Goal: Information Seeking & Learning: Learn about a topic

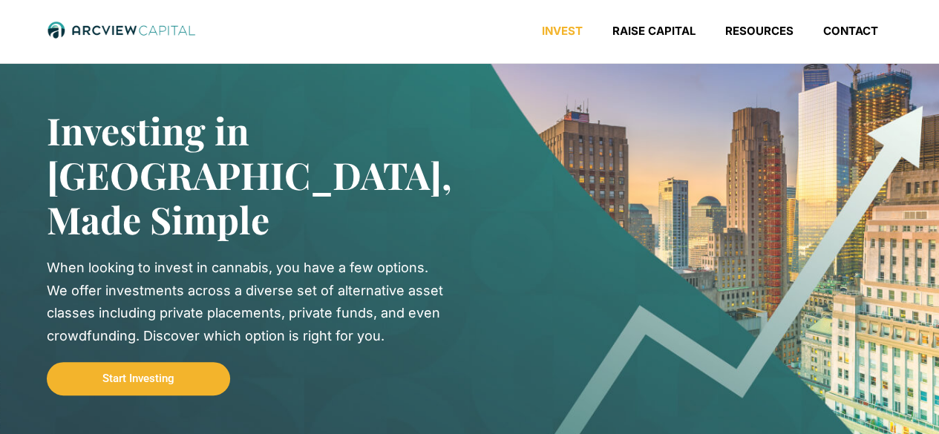
click at [341, 29] on nav "Invest Raise Capital Resources Contact" at bounding box center [597, 35] width 592 height 22
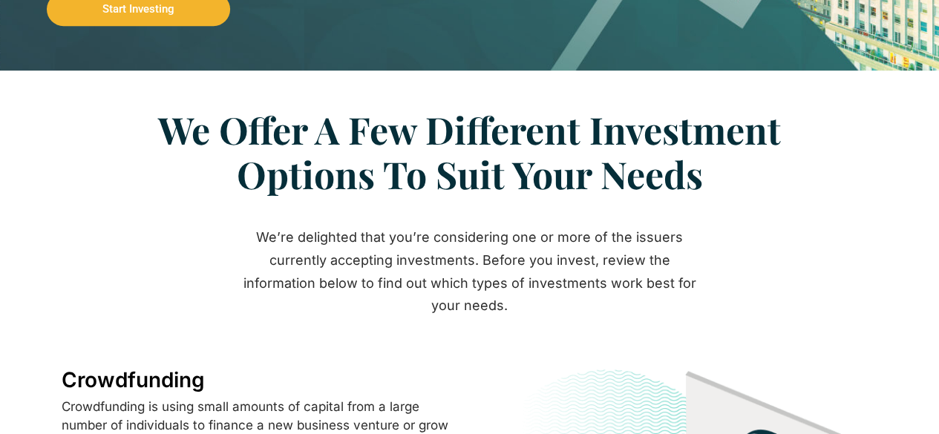
scroll to position [445, 0]
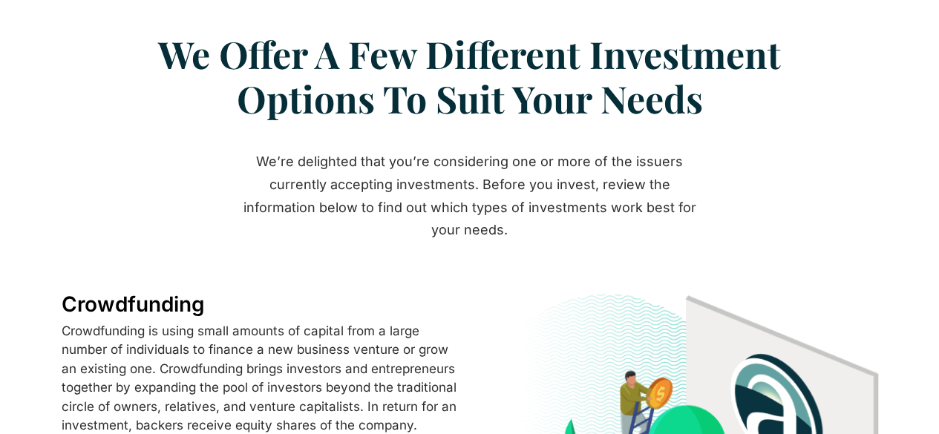
click at [395, 151] on div "We’re delighted that you’re considering one or more of the issuers currently ac…" at bounding box center [469, 196] width 475 height 91
click at [545, 188] on div "We’re delighted that you’re considering one or more of the issuers currently ac…" at bounding box center [469, 196] width 475 height 91
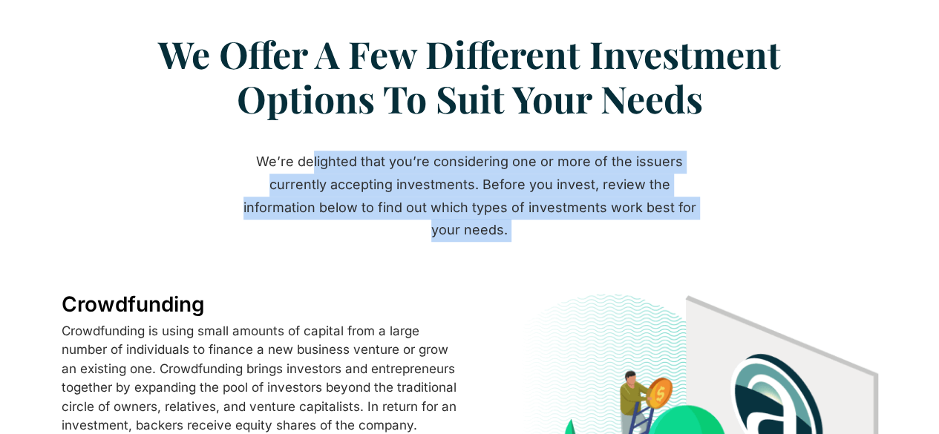
click at [545, 188] on div "We’re delighted that you’re considering one or more of the issuers currently ac…" at bounding box center [469, 196] width 475 height 91
click at [376, 186] on div "We’re delighted that you’re considering one or more of the issuers currently ac…" at bounding box center [469, 196] width 475 height 91
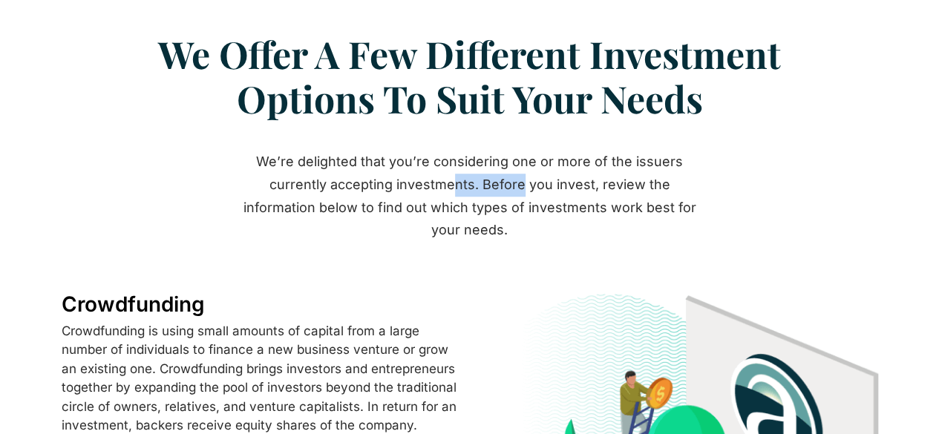
click at [376, 186] on div "We’re delighted that you’re considering one or more of the issuers currently ac…" at bounding box center [469, 196] width 475 height 91
click at [163, 165] on section "We’re delighted that you’re considering one or more of the issuers currently ac…" at bounding box center [469, 195] width 939 height 105
drag, startPoint x: 540, startPoint y: 205, endPoint x: 554, endPoint y: 206, distance: 13.4
click at [554, 206] on div "We’re delighted that you’re considering one or more of the issuers currently ac…" at bounding box center [469, 196] width 475 height 91
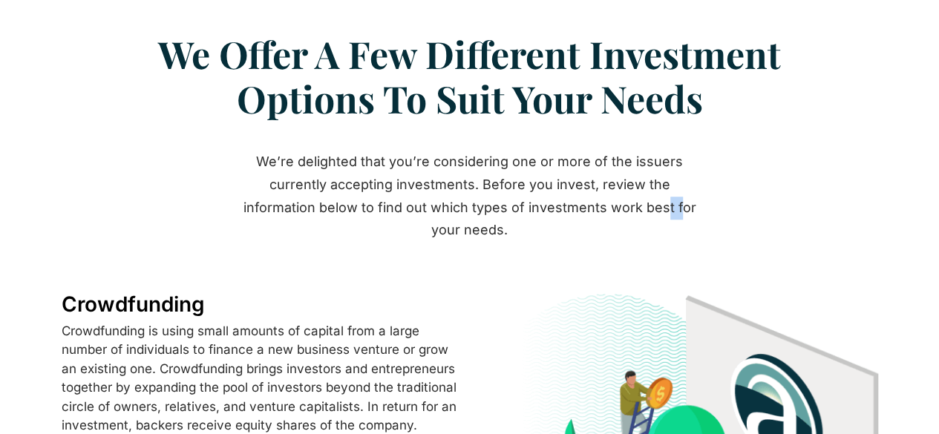
click at [554, 206] on div "We’re delighted that you’re considering one or more of the issuers currently ac…" at bounding box center [469, 196] width 475 height 91
click at [751, 191] on section "We’re delighted that you’re considering one or more of the issuers currently ac…" at bounding box center [469, 195] width 939 height 105
click at [339, 191] on div "We’re delighted that you’re considering one or more of the issuers currently ac…" at bounding box center [469, 196] width 475 height 91
click at [111, 182] on section "We’re delighted that you’re considering one or more of the issuers currently ac…" at bounding box center [469, 195] width 939 height 105
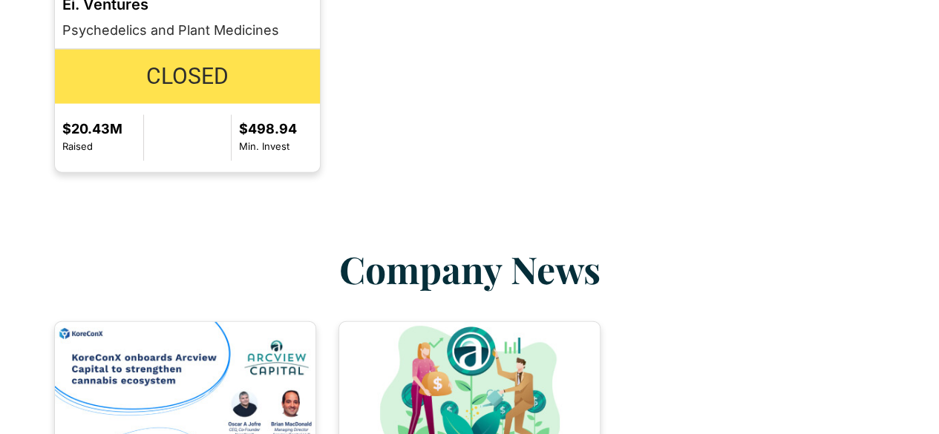
scroll to position [1633, 0]
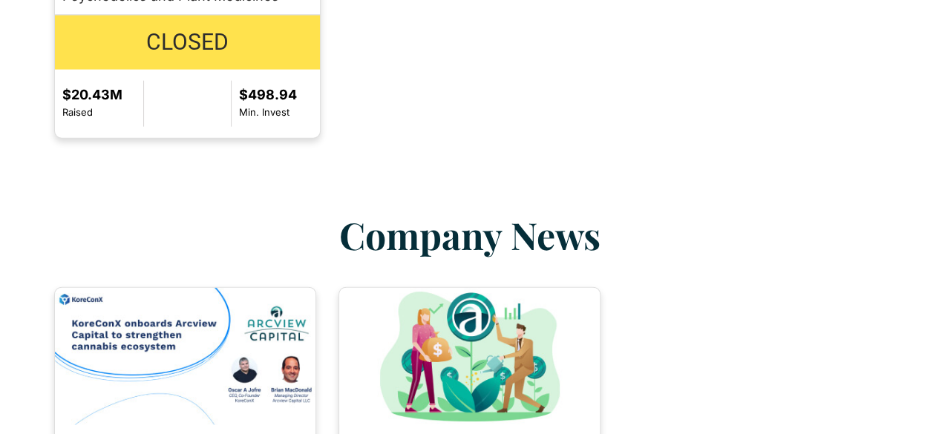
click at [197, 213] on h2 "Company News" at bounding box center [469, 235] width 831 height 45
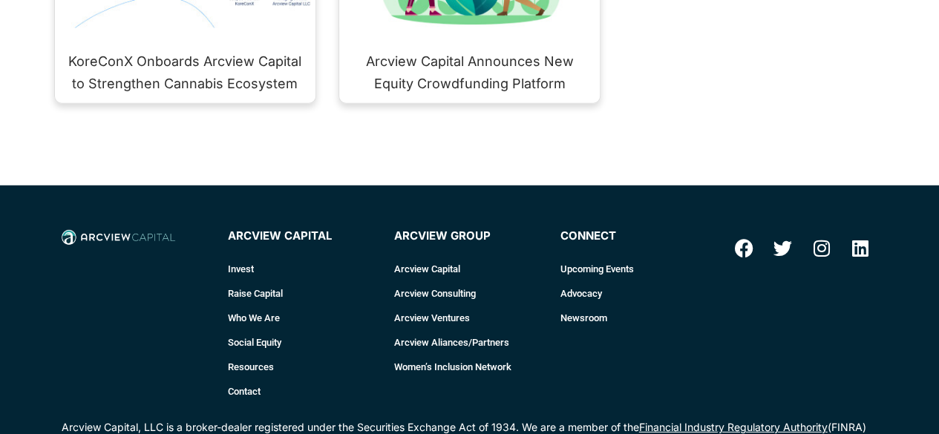
scroll to position [2078, 0]
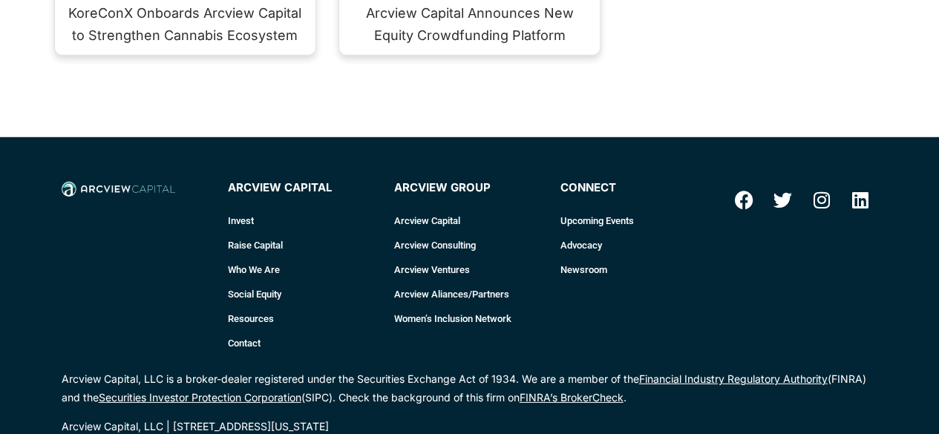
click at [180, 231] on div at bounding box center [137, 268] width 166 height 189
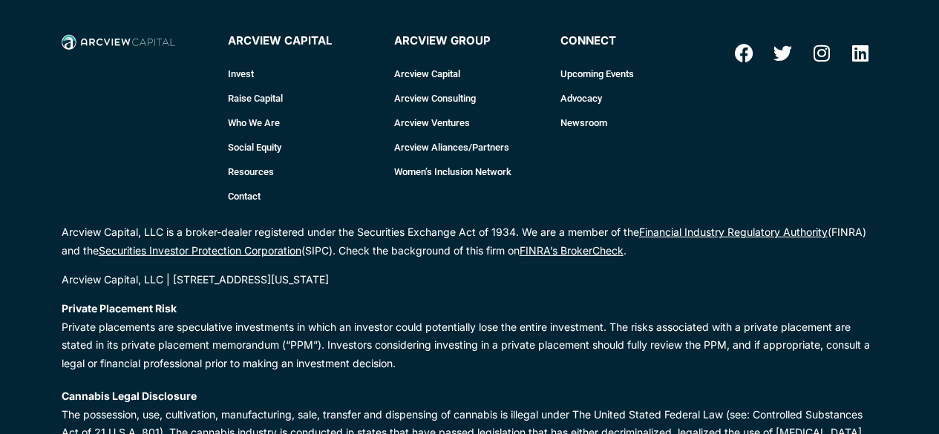
scroll to position [2226, 0]
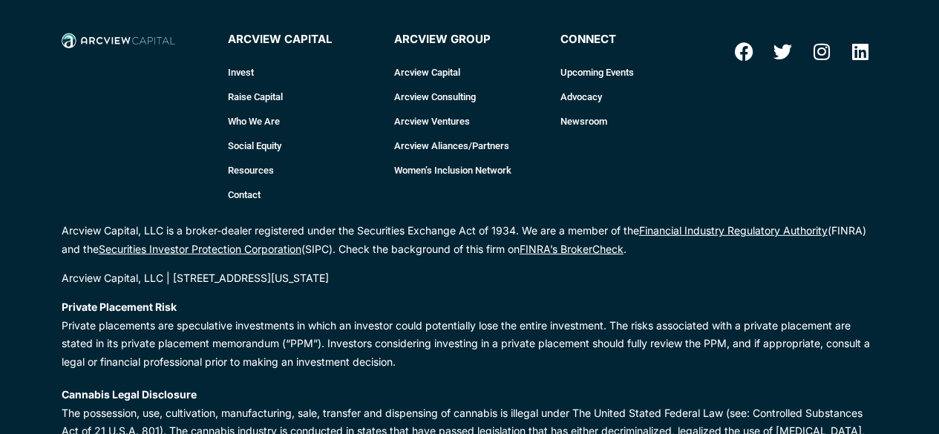
click at [817, 160] on div "Facebook Twitter Instagram Linkedin" at bounding box center [802, 120] width 166 height 189
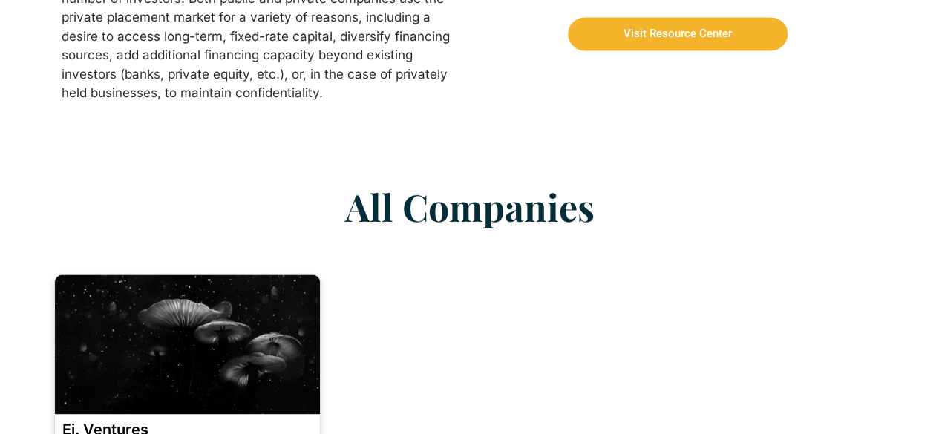
scroll to position [1336, 0]
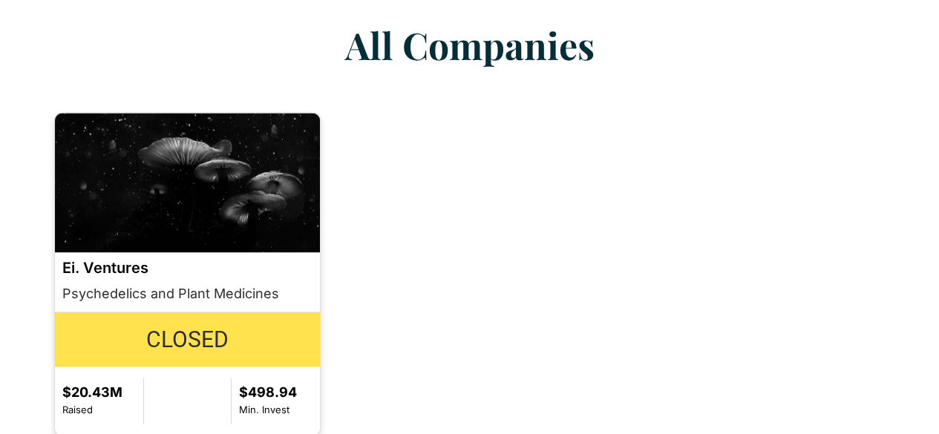
click at [732, 209] on div "MJ Real Estate Investment Trust Commercial real estate 506(c) – Accredited Inve…" at bounding box center [470, 274] width 846 height 338
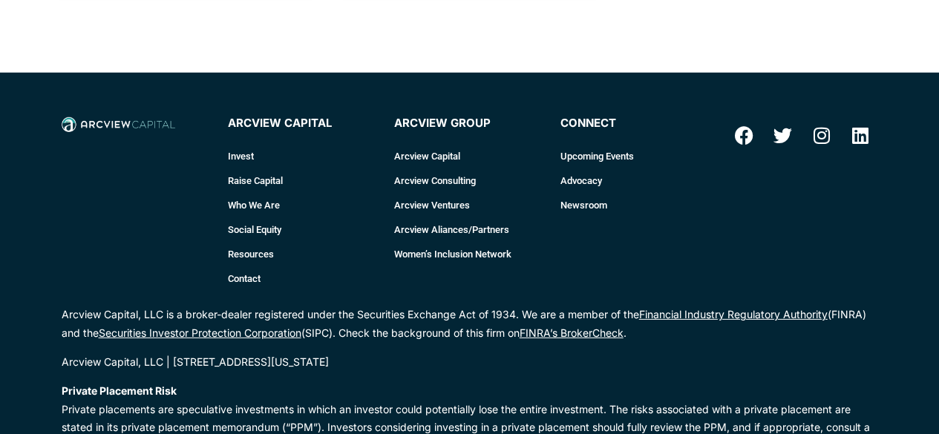
scroll to position [2226, 0]
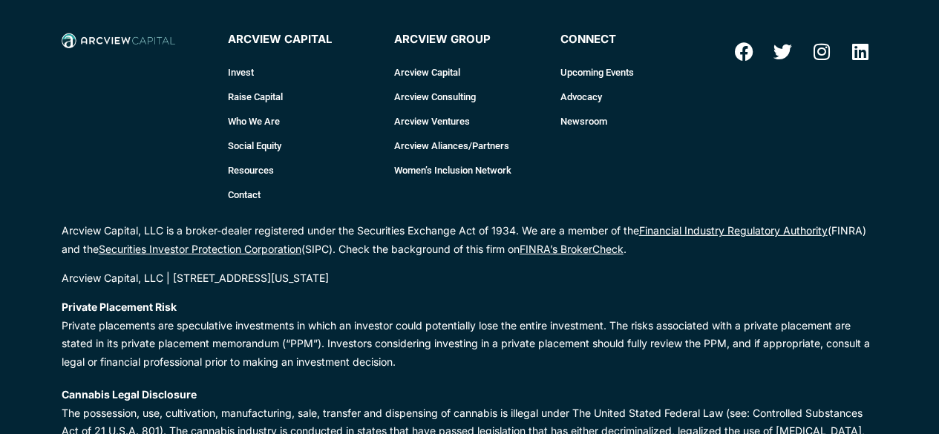
click at [741, 160] on div "Facebook Twitter Instagram Linkedin" at bounding box center [802, 120] width 166 height 189
click at [269, 109] on link "Who We Are" at bounding box center [303, 121] width 151 height 24
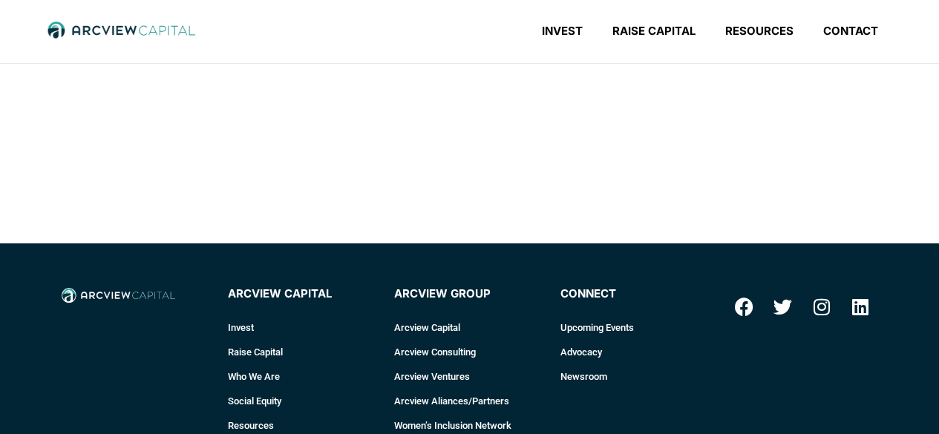
click at [611, 131] on div at bounding box center [470, 135] width 720 height 142
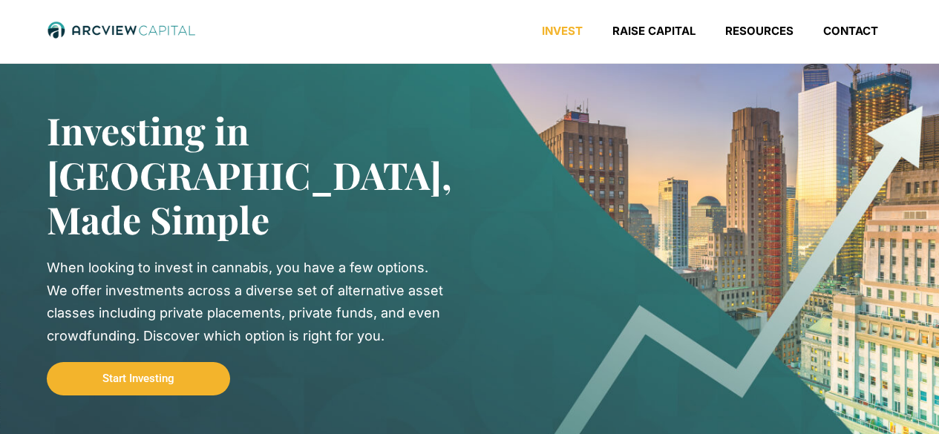
scroll to position [2226, 0]
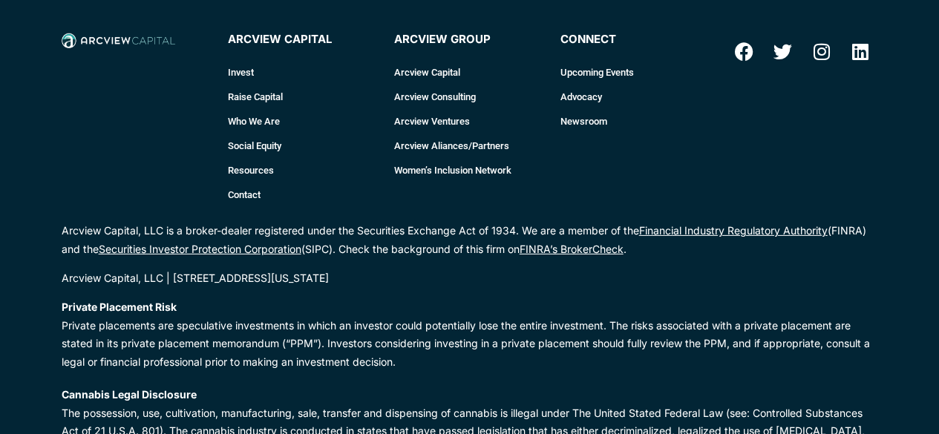
click at [681, 114] on div "connect Upcoming Events Advocacy Newsroom Upcoming Events Advocacy Newsroom" at bounding box center [636, 120] width 166 height 189
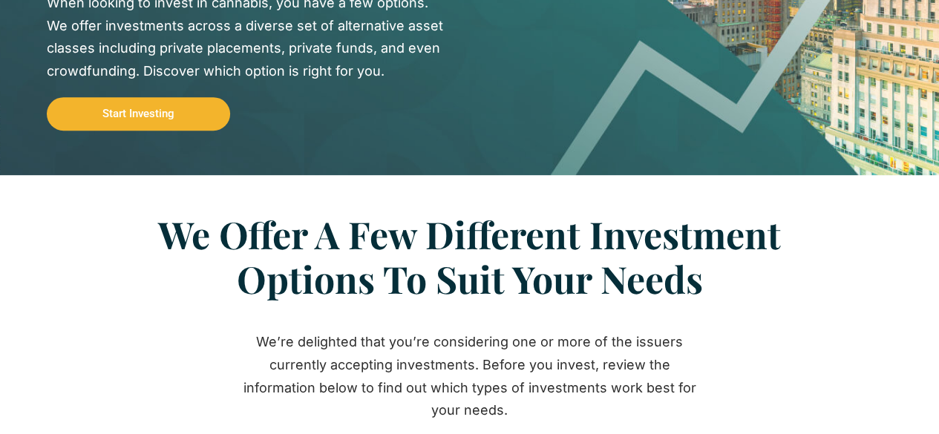
scroll to position [0, 0]
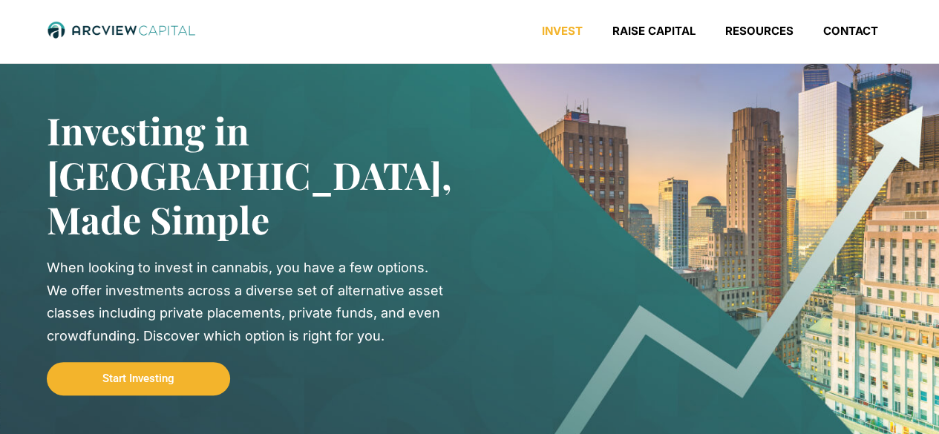
click at [245, 53] on div "Invest Raise Capital Resources Contact Menu Invest Raise Capital Resources Cont…" at bounding box center [469, 33] width 939 height 59
click at [245, 51] on div "Invest Raise Capital Resources Contact Menu Invest Raise Capital Resources Cont…" at bounding box center [469, 33] width 939 height 40
click at [349, 39] on nav "Invest Raise Capital Resources Contact" at bounding box center [597, 35] width 592 height 22
click at [782, 24] on link "Resources" at bounding box center [759, 31] width 98 height 15
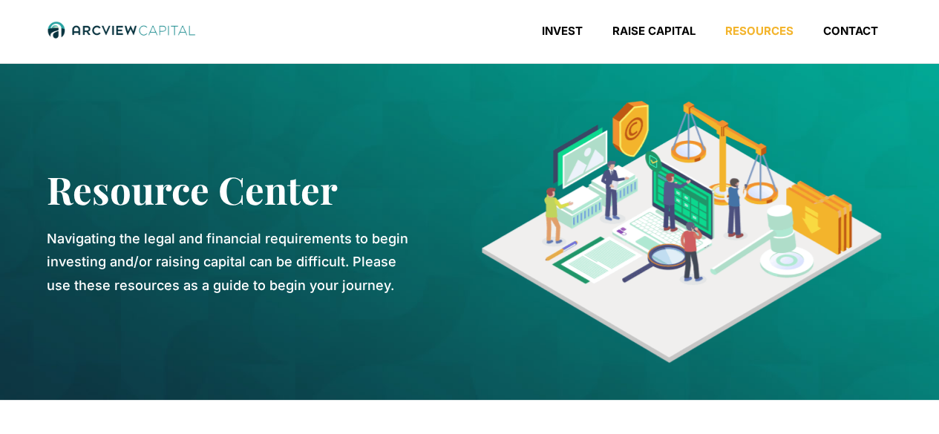
click at [295, 25] on div at bounding box center [174, 30] width 254 height 19
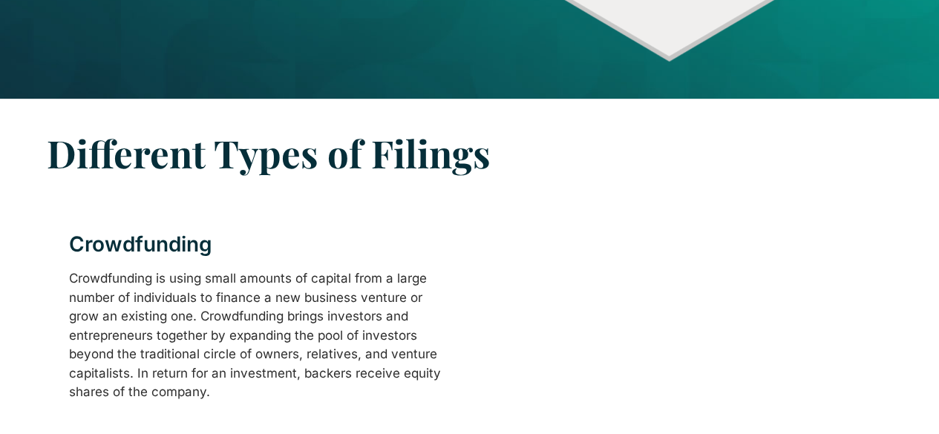
scroll to position [445, 0]
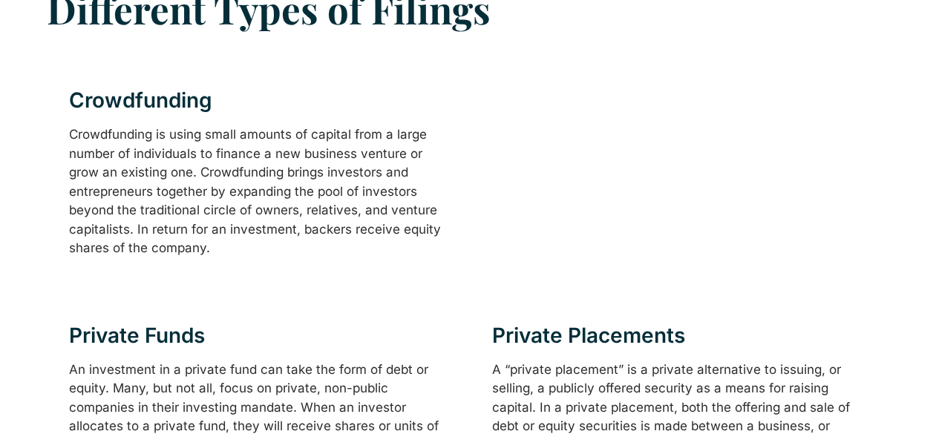
click at [285, 76] on div "Crowdfunding Crowdfunding is using small amounts of capital from a large number…" at bounding box center [258, 174] width 423 height 213
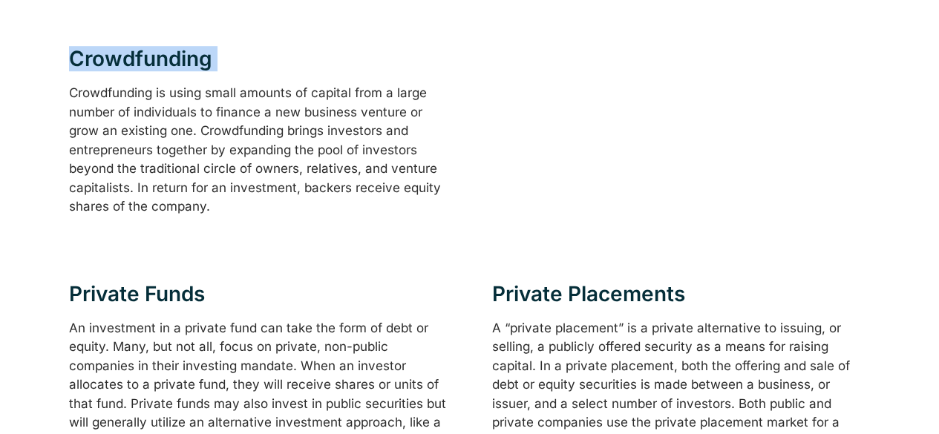
scroll to position [519, 0]
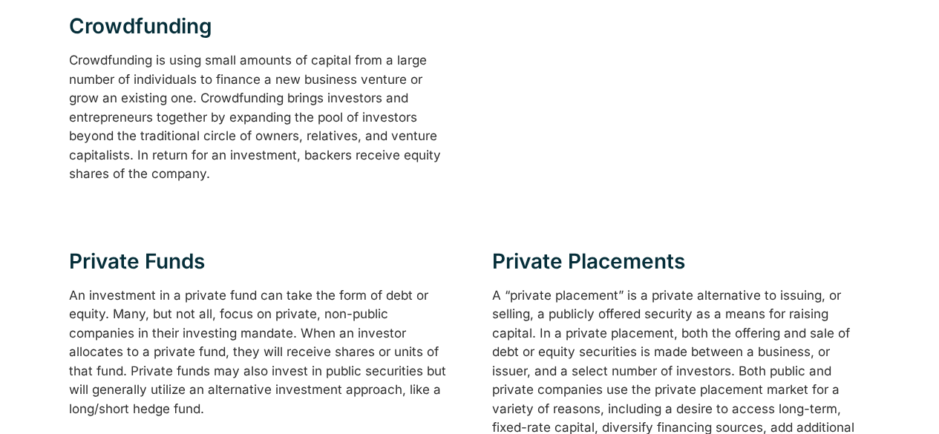
click at [285, 76] on div "Crowdfunding is using small amounts of capital from a large number of individua…" at bounding box center [258, 117] width 378 height 133
click at [507, 72] on div "Crowdfunding Crowdfunding is using small amounts of capital from a large number…" at bounding box center [470, 99] width 846 height 213
click at [508, 114] on div "Crowdfunding Crowdfunding is using small amounts of capital from a large number…" at bounding box center [470, 99] width 846 height 213
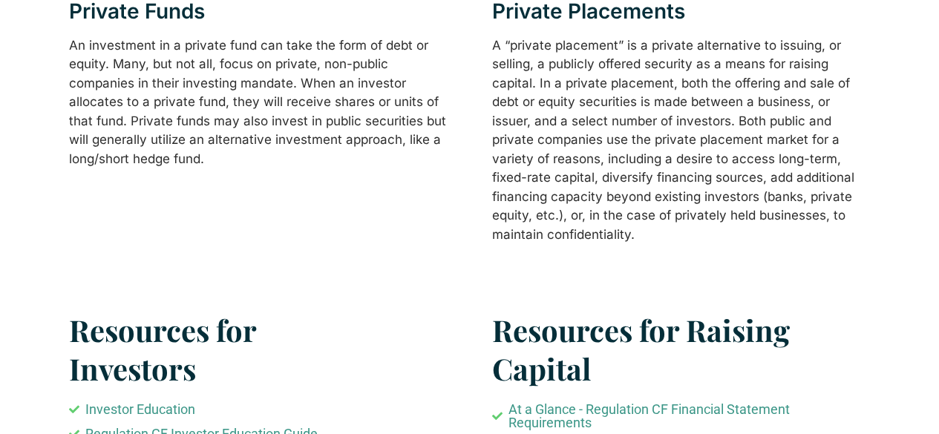
scroll to position [816, 0]
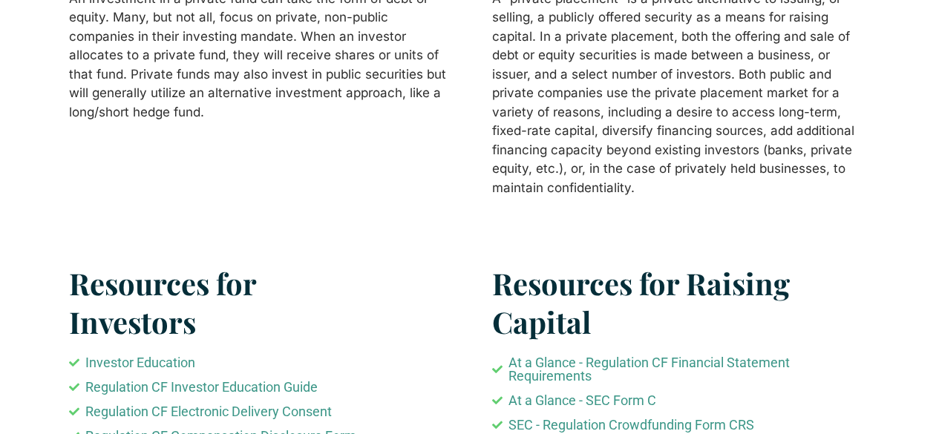
click at [437, 138] on div "Private Funds An investment in a private fund can take the form of debt or equi…" at bounding box center [258, 76] width 423 height 289
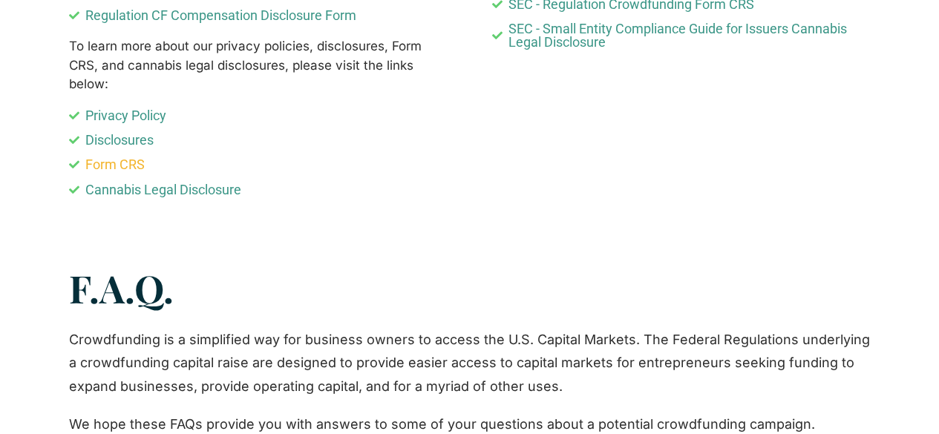
scroll to position [1262, 0]
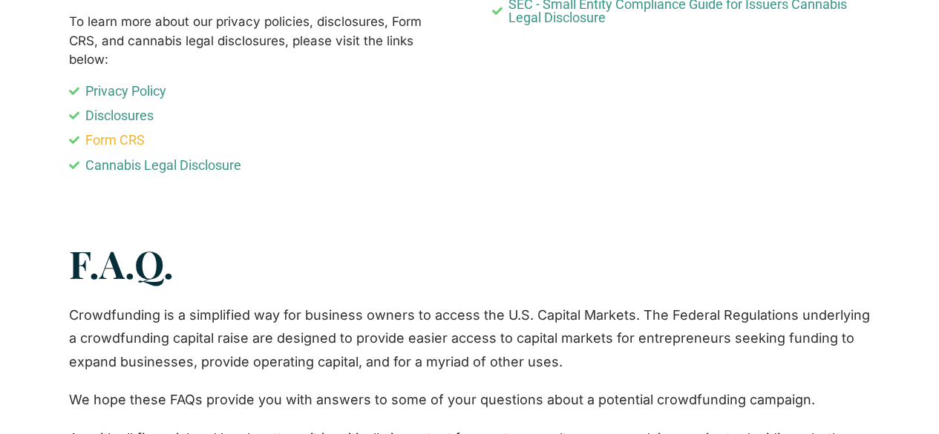
click at [437, 136] on link "Form CRS" at bounding box center [258, 140] width 378 height 13
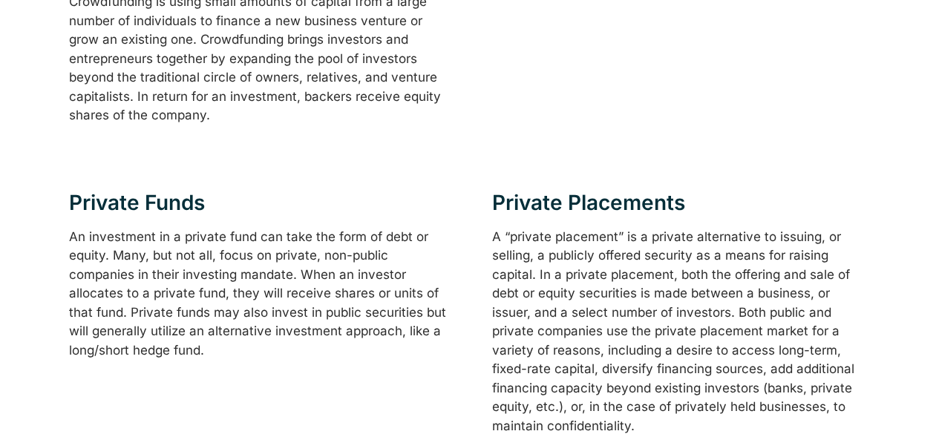
scroll to position [594, 0]
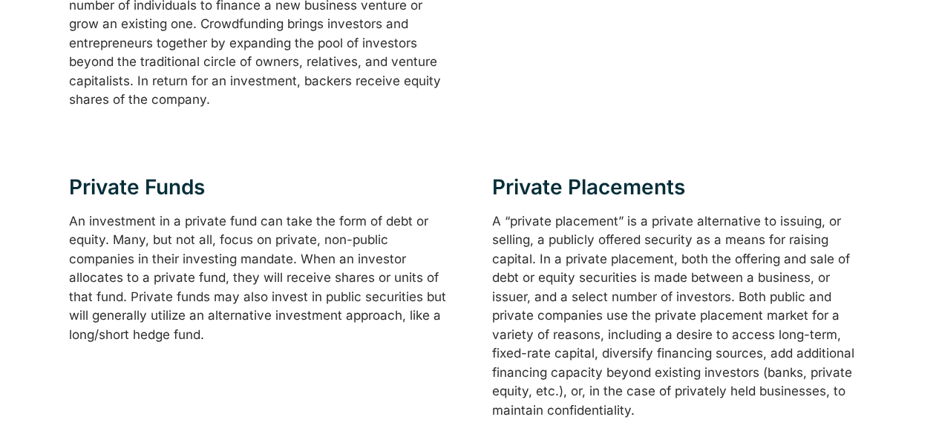
click at [448, 102] on div "Crowdfunding Crowdfunding is using small amounts of capital from a large number…" at bounding box center [258, 25] width 423 height 213
click at [514, 77] on div "Crowdfunding Crowdfunding is using small amounts of capital from a large number…" at bounding box center [470, 25] width 846 height 213
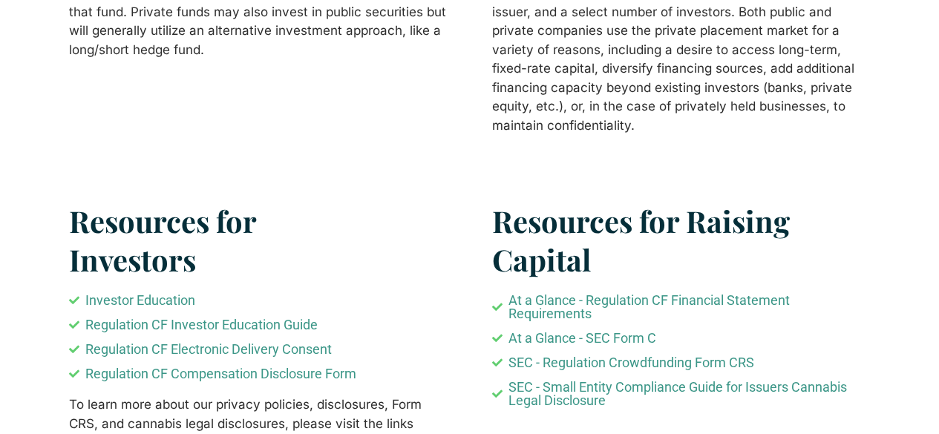
scroll to position [891, 0]
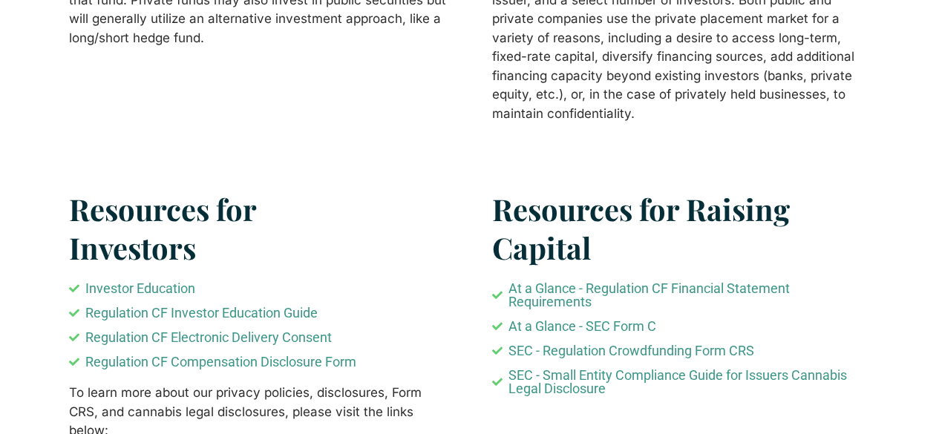
click at [441, 99] on div "Private Funds An investment in a private fund can take the form of debt or equi…" at bounding box center [258, 2] width 423 height 289
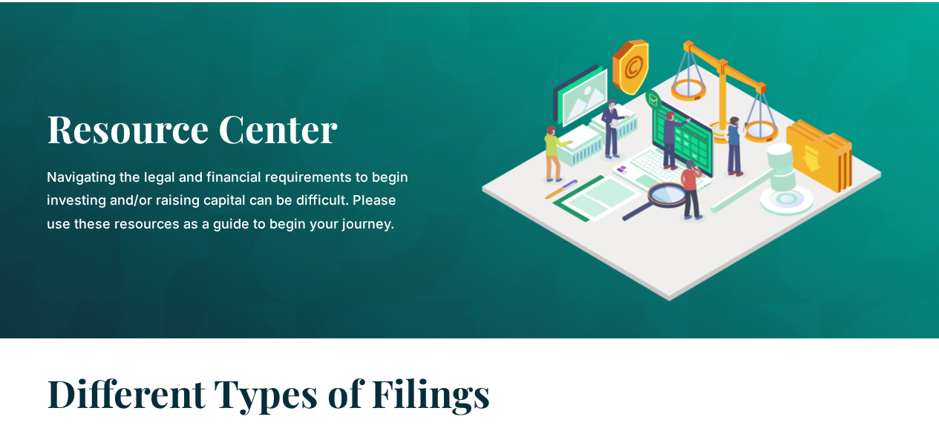
scroll to position [0, 0]
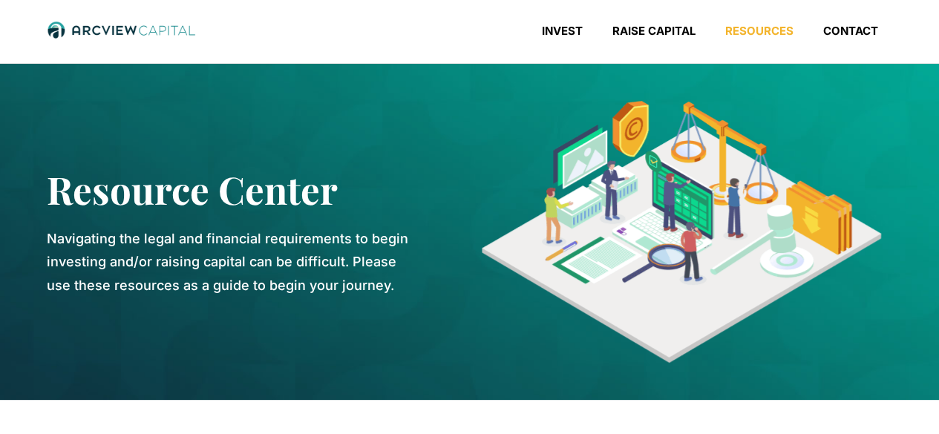
click at [419, 32] on nav "Invest Raise Capital Resources Contact" at bounding box center [597, 35] width 592 height 22
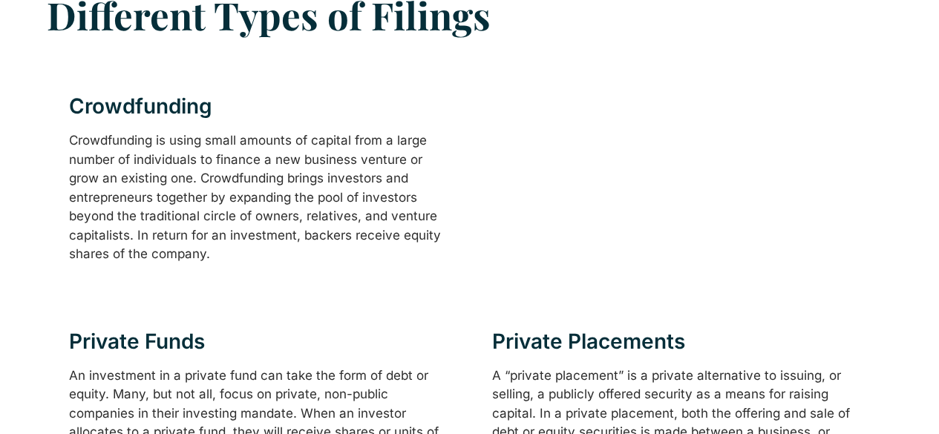
scroll to position [445, 0]
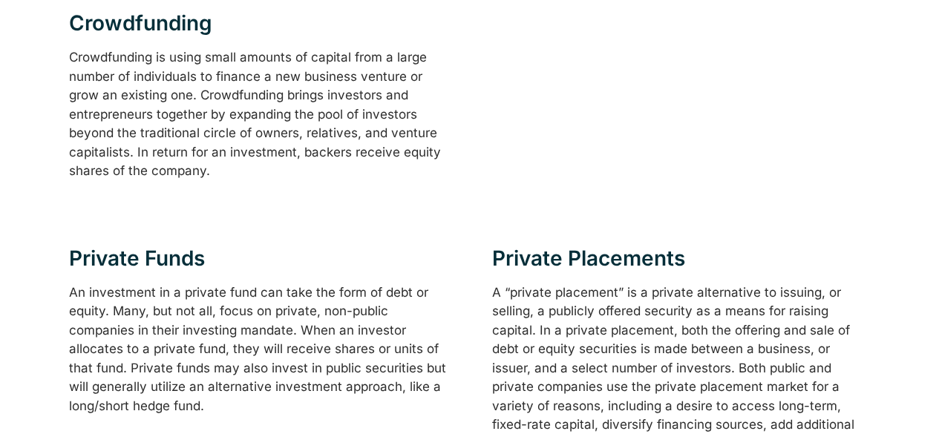
scroll to position [519, 0]
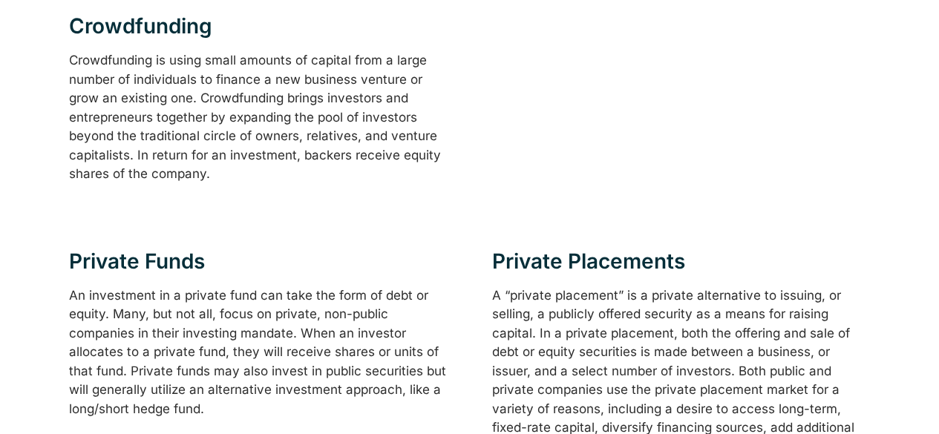
click at [435, 53] on div "Crowdfunding is using small amounts of capital from a large number of individua…" at bounding box center [258, 117] width 378 height 133
click at [404, 118] on div "Crowdfunding is using small amounts of capital from a large number of individua…" at bounding box center [258, 117] width 378 height 133
click at [459, 99] on div "Crowdfunding Crowdfunding is using small amounts of capital from a large number…" at bounding box center [258, 99] width 423 height 213
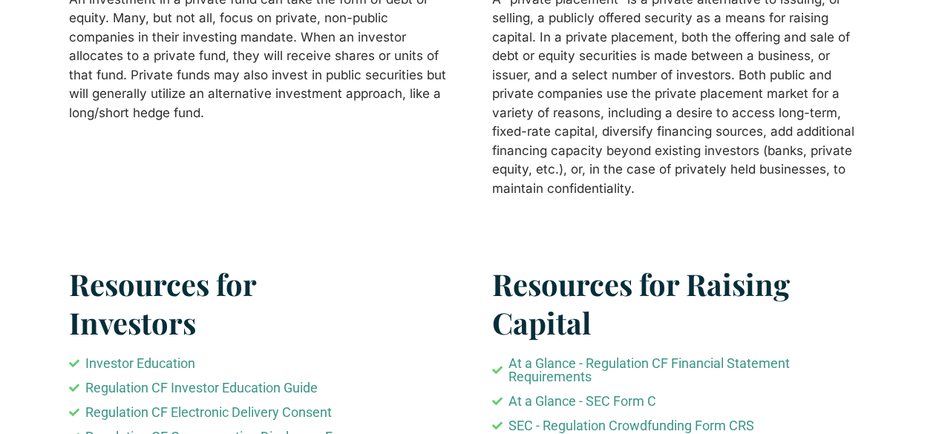
scroll to position [816, 0]
click at [517, 90] on div "A “private placement” is a private alternative to issuing, or selling, a public…" at bounding box center [681, 94] width 378 height 209
click at [515, 91] on div "A “private placement” is a private alternative to issuing, or selling, a public…" at bounding box center [681, 94] width 378 height 209
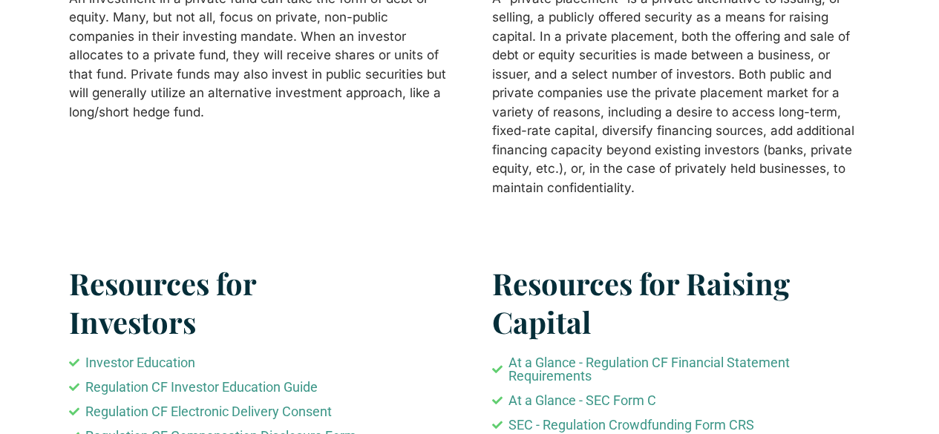
click at [592, 70] on div "A “private placement” is a private alternative to issuing, or selling, a public…" at bounding box center [681, 94] width 378 height 209
click at [571, 74] on div "A “private placement” is a private alternative to issuing, or selling, a public…" at bounding box center [681, 94] width 378 height 209
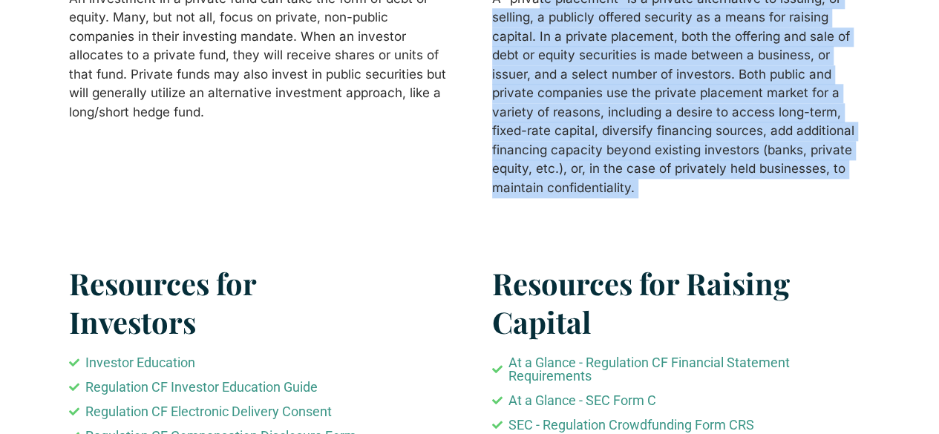
click at [571, 74] on div "A “private placement” is a private alternative to issuing, or selling, a public…" at bounding box center [681, 94] width 378 height 209
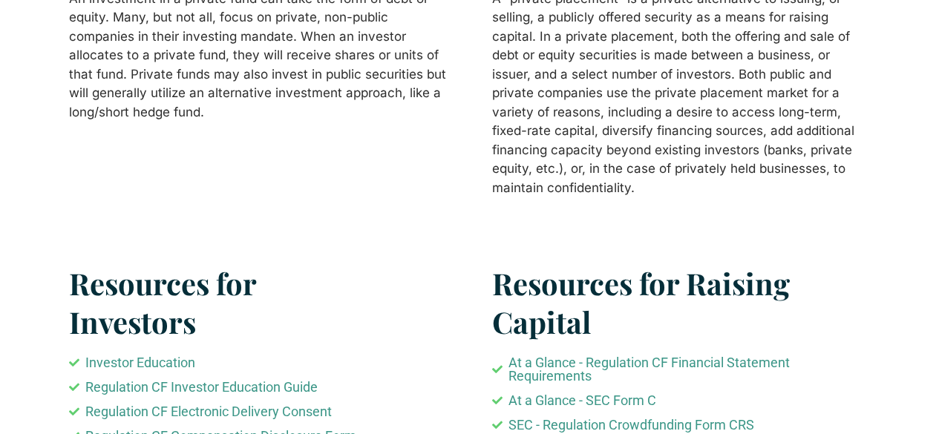
drag, startPoint x: 571, startPoint y: 74, endPoint x: 560, endPoint y: 74, distance: 11.9
click at [568, 74] on div "A “private placement” is a private alternative to issuing, or selling, a public…" at bounding box center [681, 94] width 378 height 209
click at [560, 74] on div "A “private placement” is a private alternative to issuing, or selling, a public…" at bounding box center [681, 94] width 378 height 209
click at [492, 91] on div "A “private placement” is a private alternative to issuing, or selling, a public…" at bounding box center [681, 94] width 378 height 209
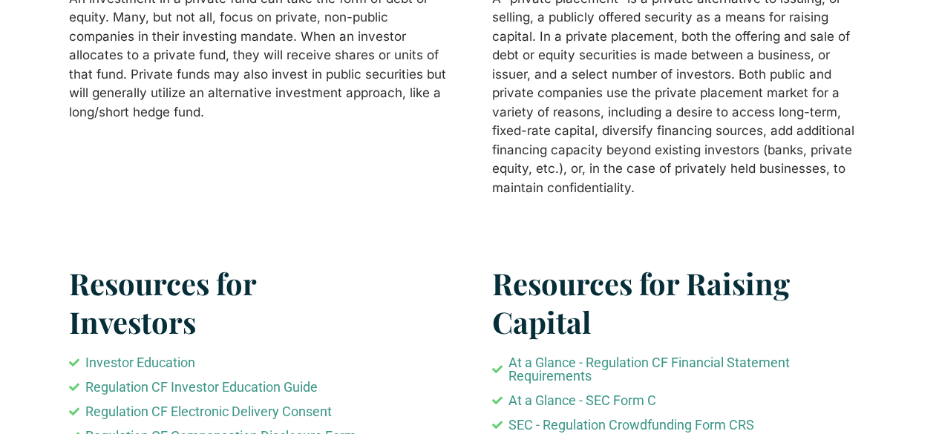
click at [669, 100] on div "A “private placement” is a private alternative to issuing, or selling, a public…" at bounding box center [681, 94] width 378 height 209
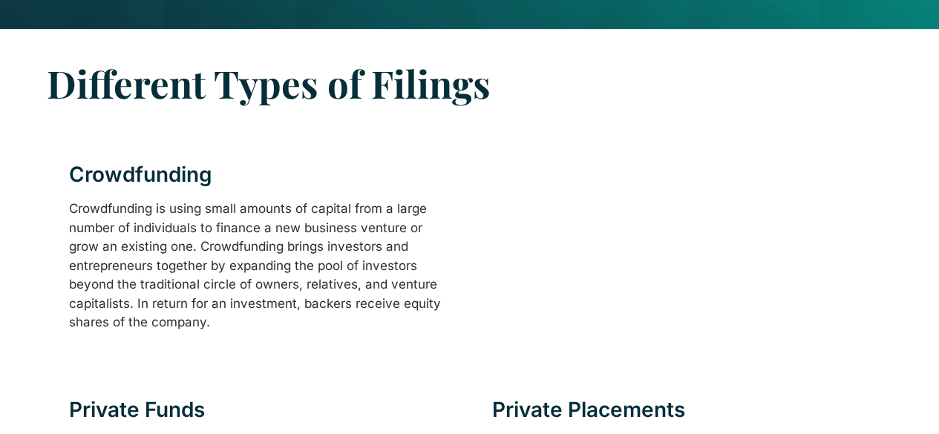
scroll to position [371, 0]
click at [658, 93] on h3 "Different Types of Filings" at bounding box center [451, 84] width 809 height 50
click at [629, 99] on h3 "Different Types of Filings" at bounding box center [451, 84] width 809 height 50
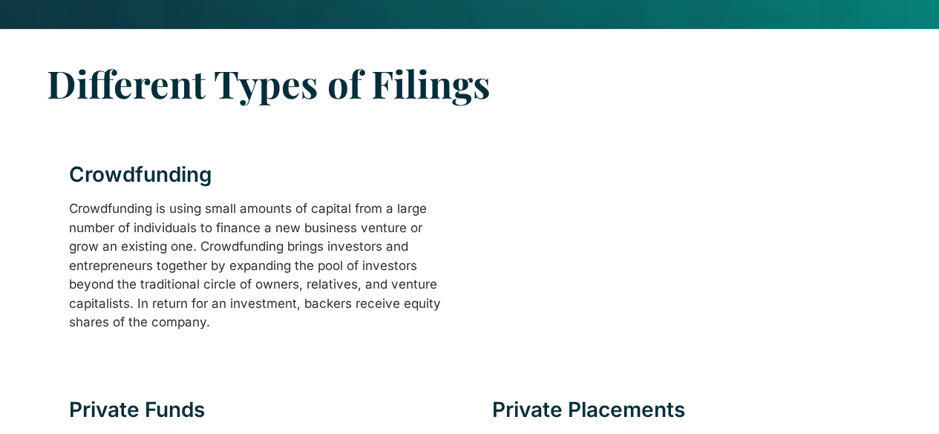
click at [629, 100] on h3 "Different Types of Filings" at bounding box center [451, 84] width 809 height 50
